Goal: Task Accomplishment & Management: Use online tool/utility

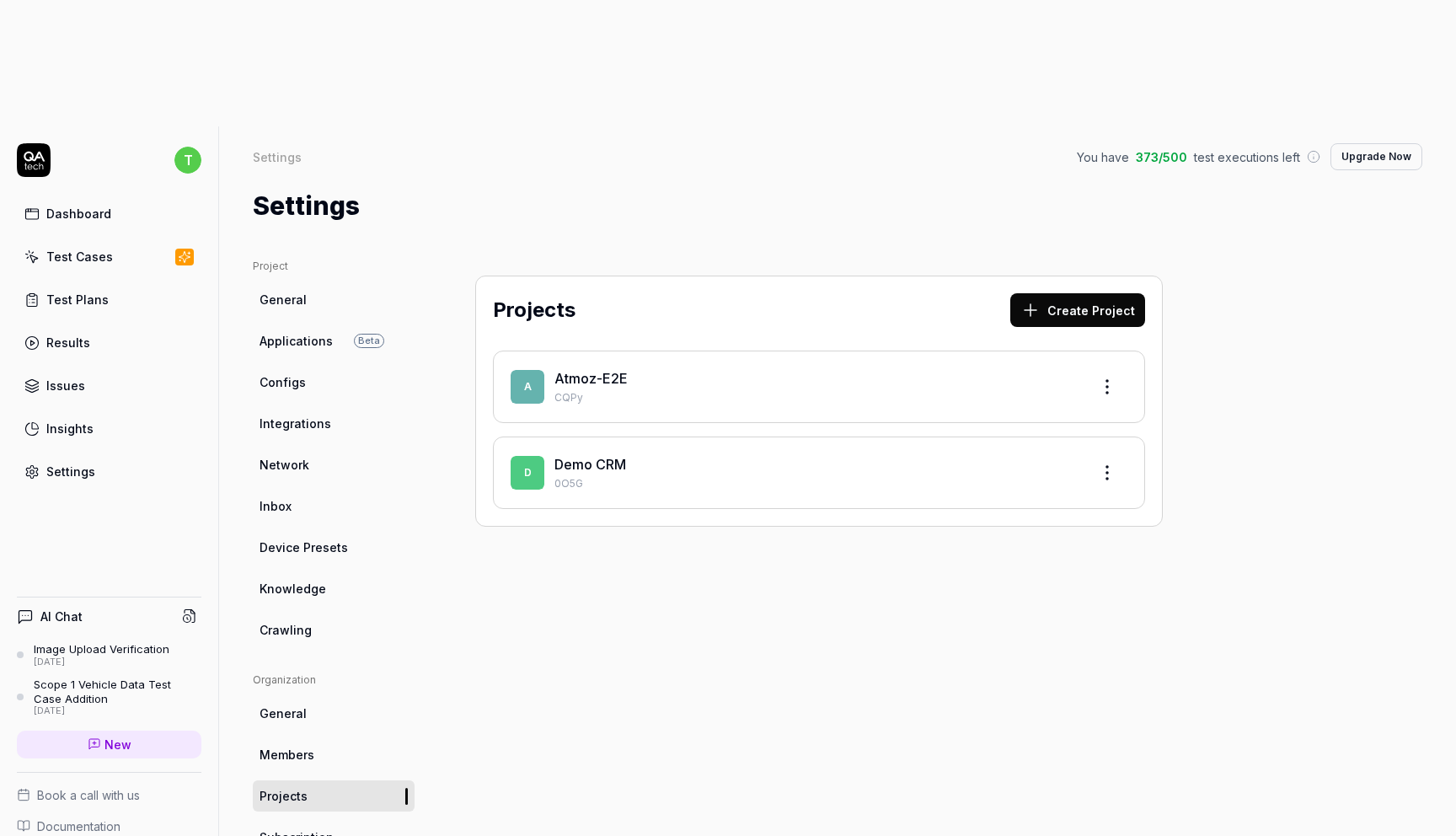
click at [596, 369] on link "Atmoz-E2E" at bounding box center [591, 378] width 74 height 17
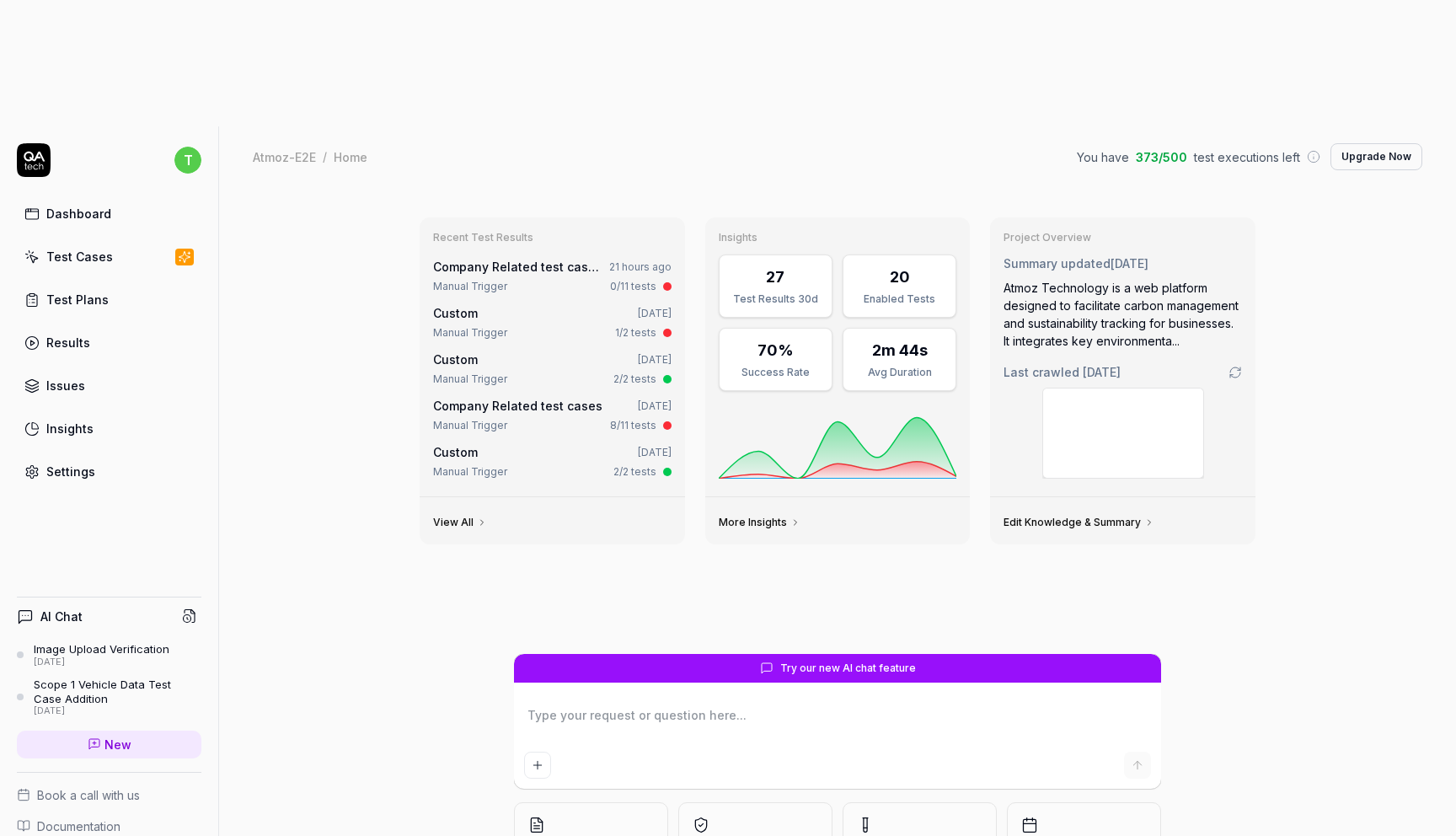
click at [126, 283] on link "Test Plans" at bounding box center [109, 300] width 184 height 32
type textarea "*"
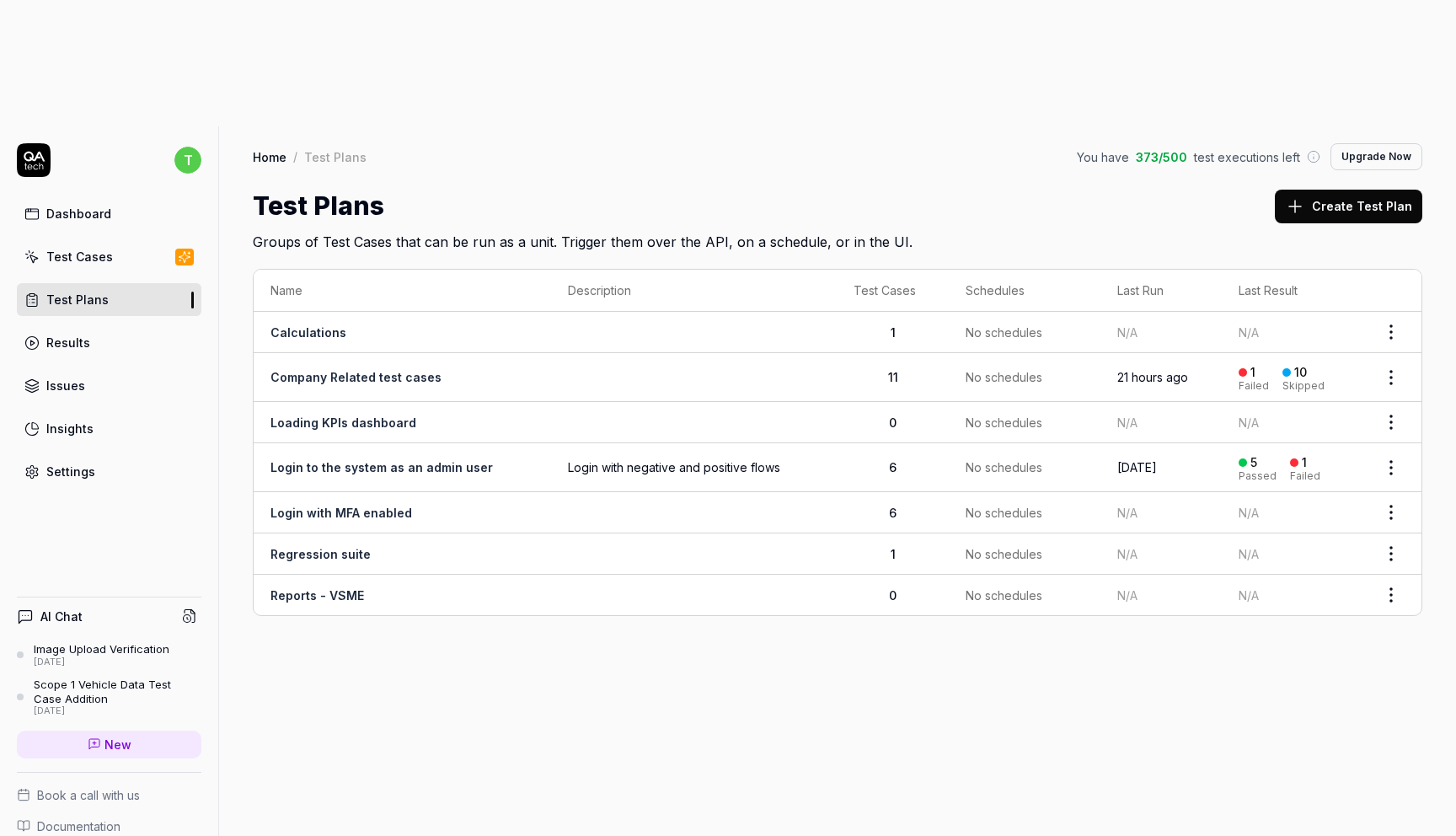
click at [348, 369] on link "Company Related test cases" at bounding box center [355, 376] width 171 height 14
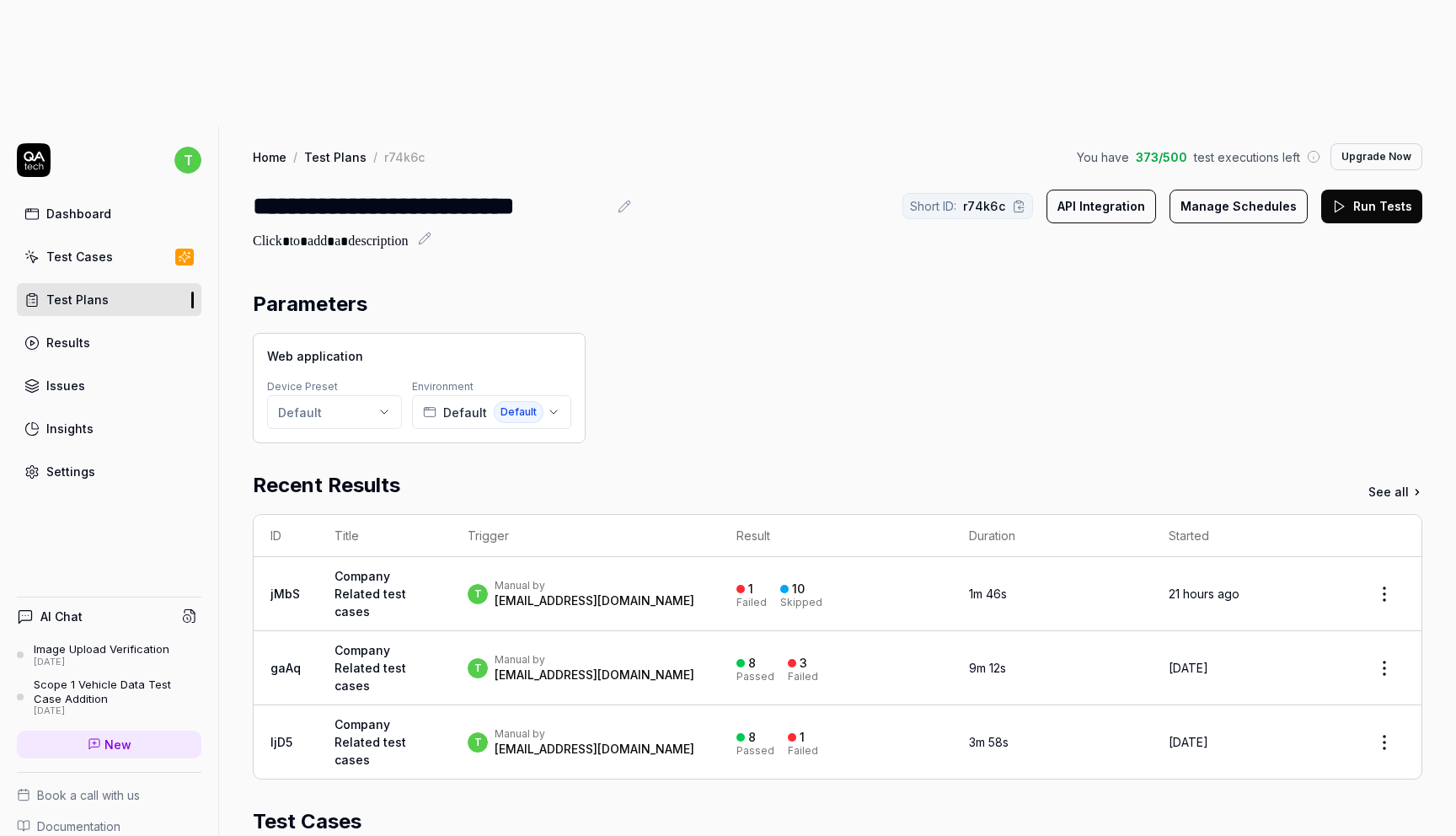
scroll to position [18, 0]
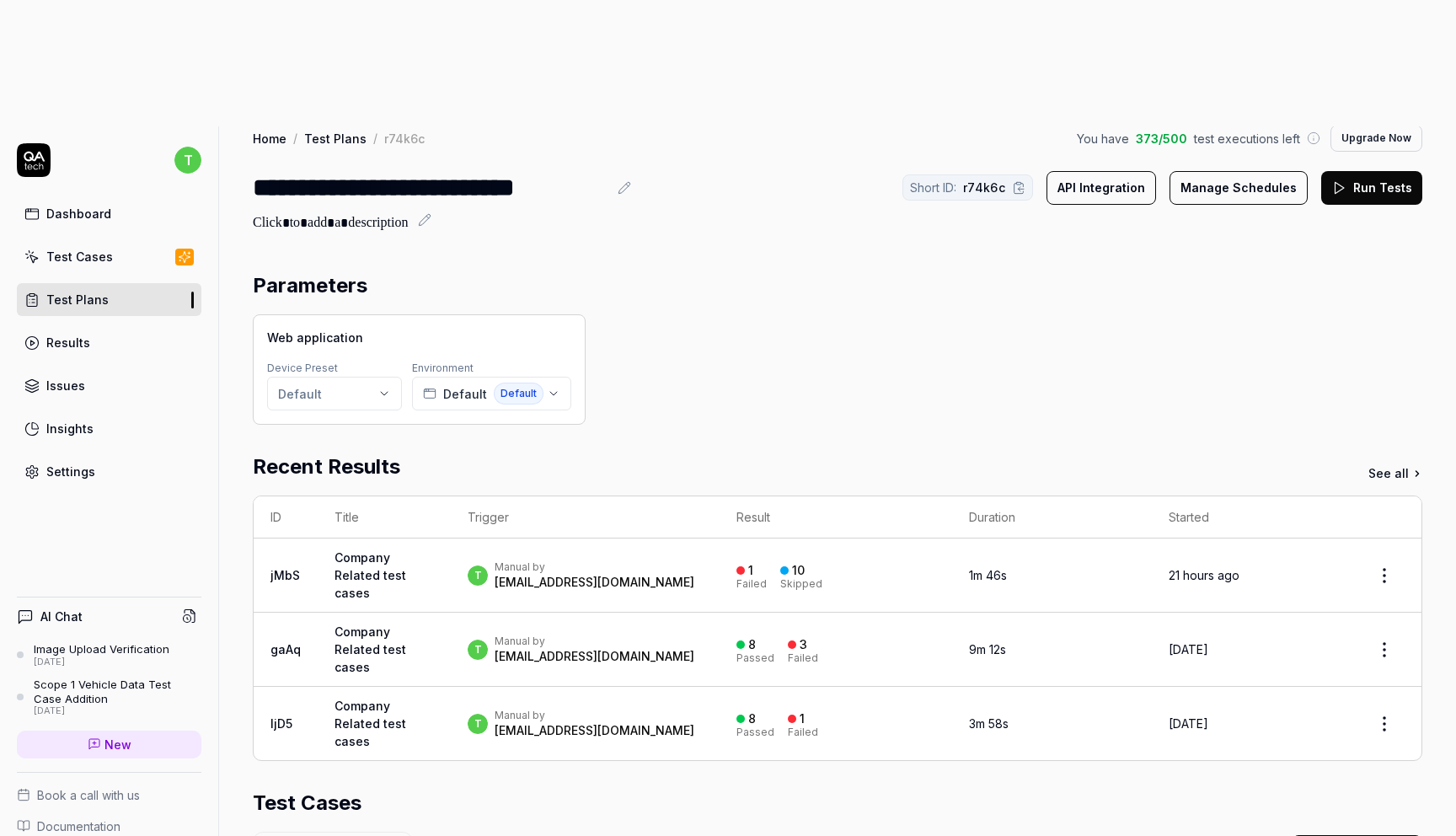
click at [1378, 171] on button "Run Tests" at bounding box center [1372, 187] width 101 height 33
